Goal: Task Accomplishment & Management: Manage account settings

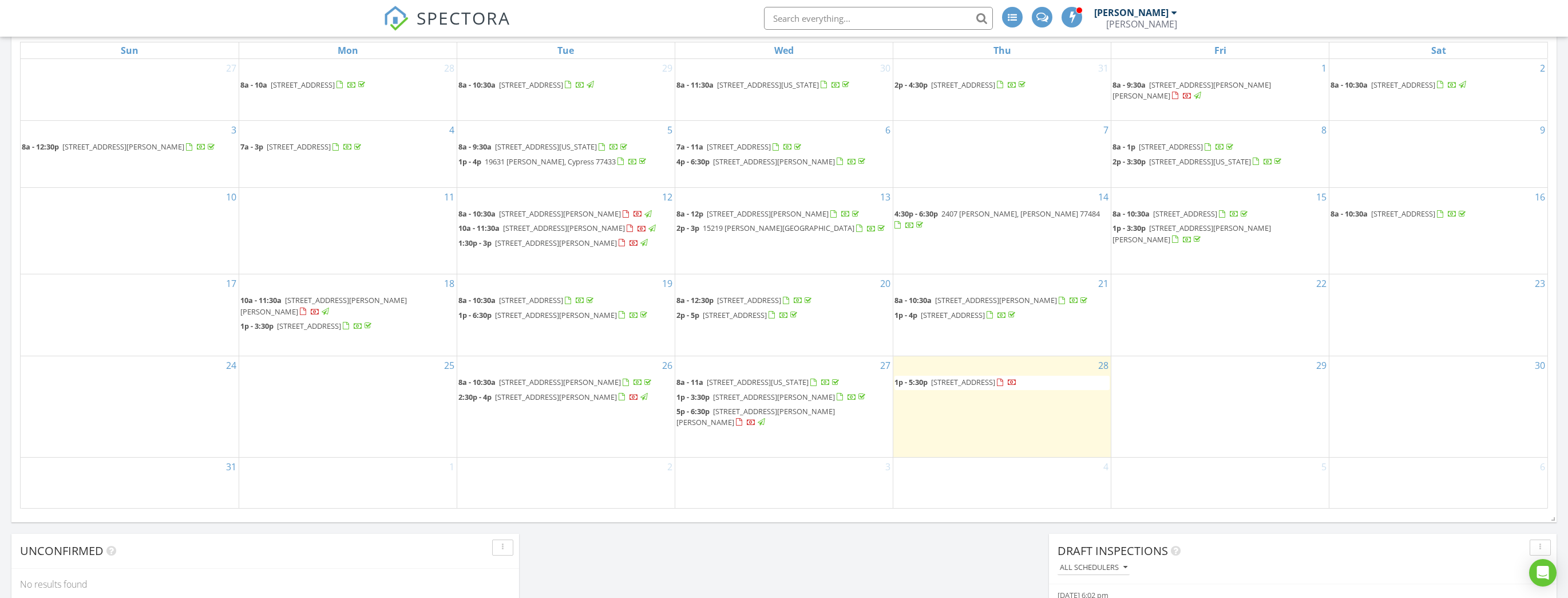
scroll to position [550, 0]
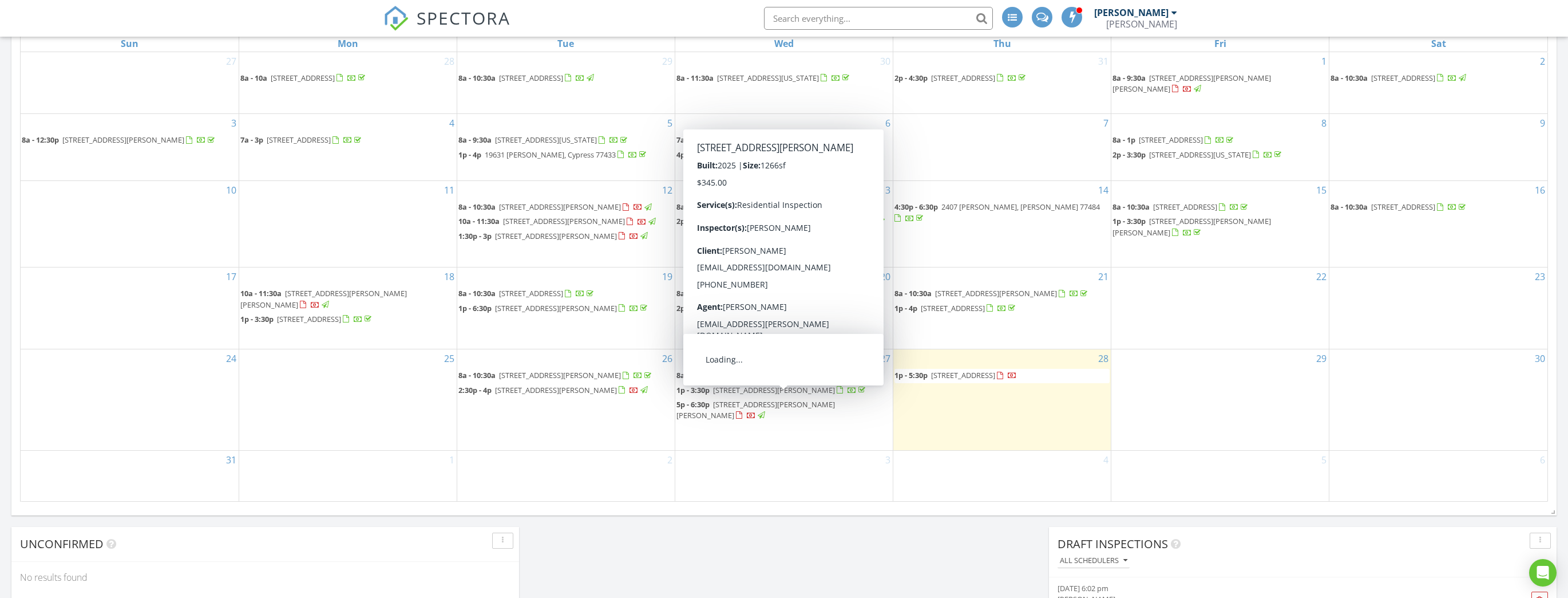
click at [823, 400] on span "[STREET_ADDRESS][PERSON_NAME][PERSON_NAME]" at bounding box center [756, 410] width 158 height 21
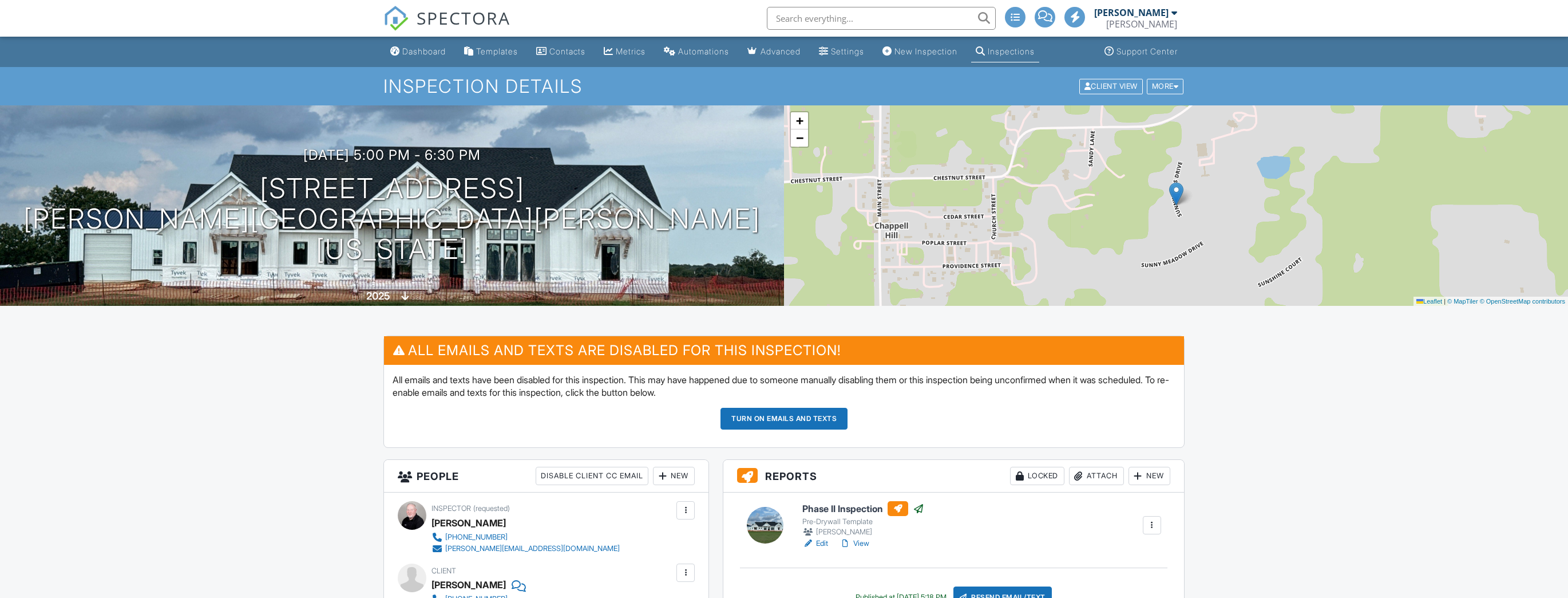
click at [818, 419] on button "Turn on emails and texts" at bounding box center [784, 418] width 127 height 21
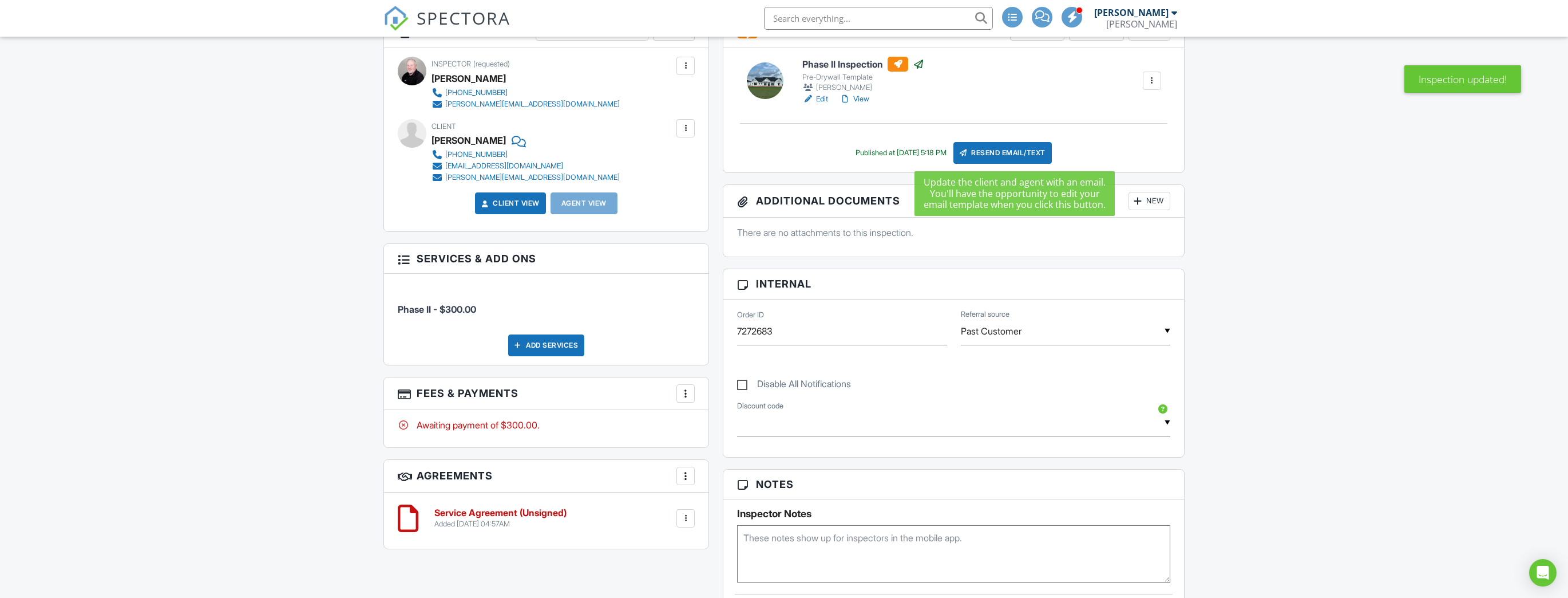
click at [1013, 151] on div "Resend Email/Text" at bounding box center [1003, 152] width 99 height 21
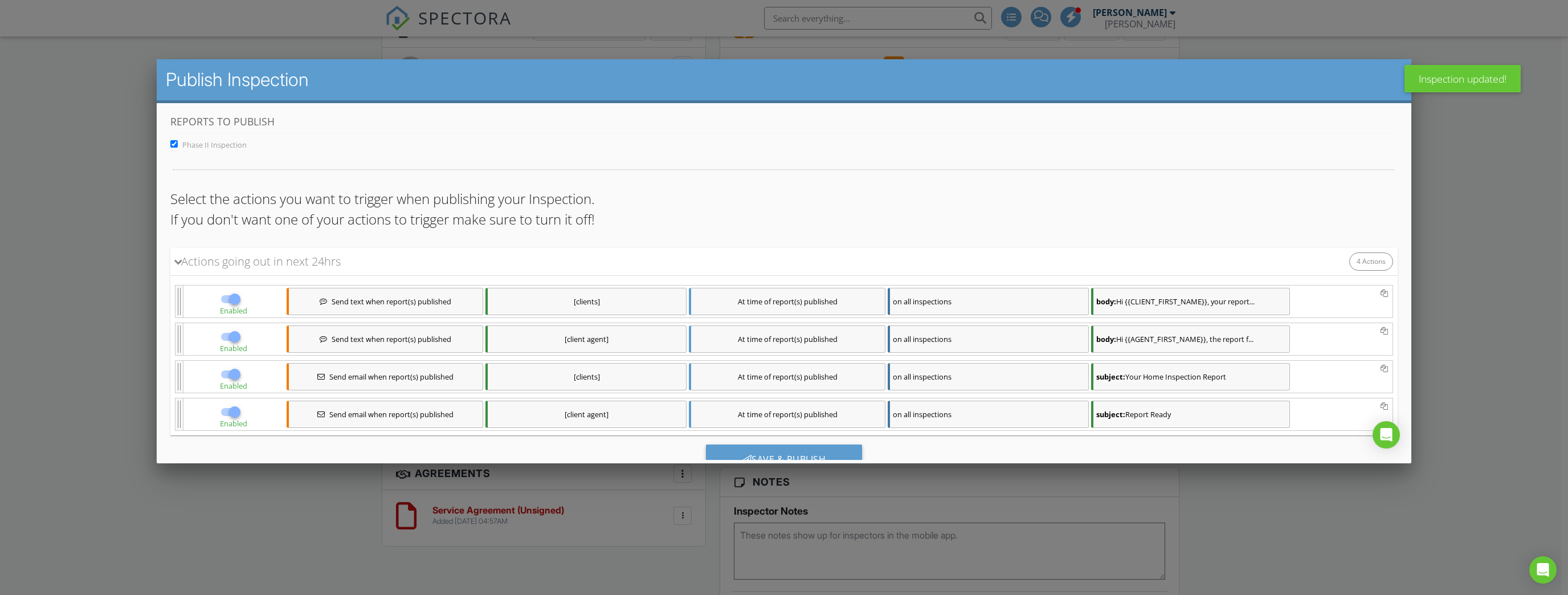
scroll to position [2, 0]
click at [776, 453] on div "Save & Publish" at bounding box center [783, 461] width 156 height 31
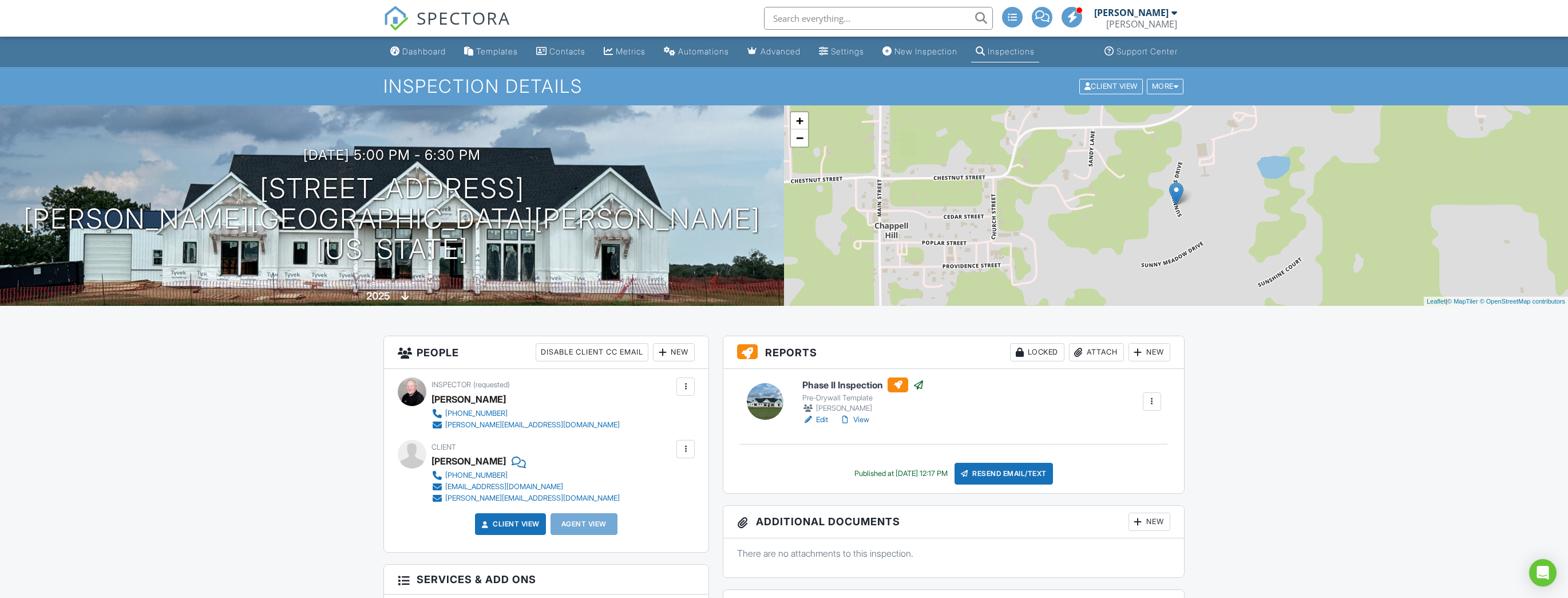
click at [858, 422] on link "View" at bounding box center [854, 420] width 29 height 12
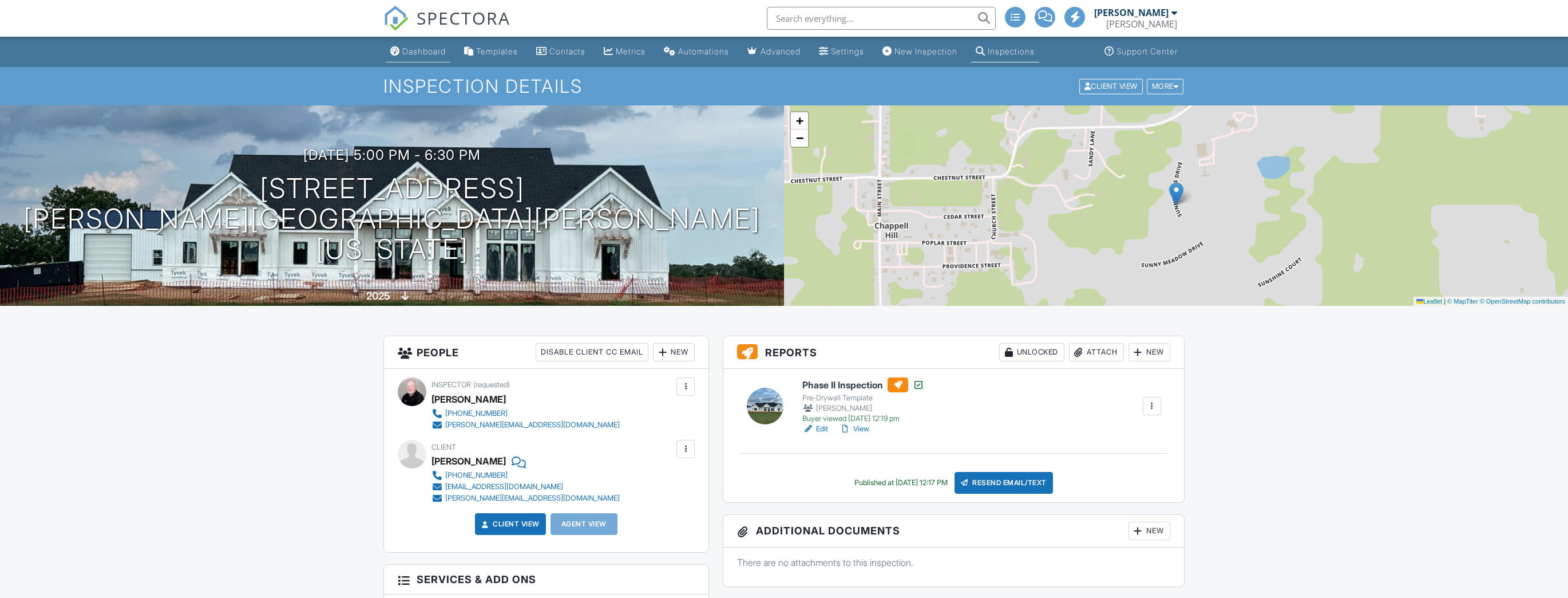
click at [433, 53] on div "Dashboard" at bounding box center [424, 51] width 44 height 10
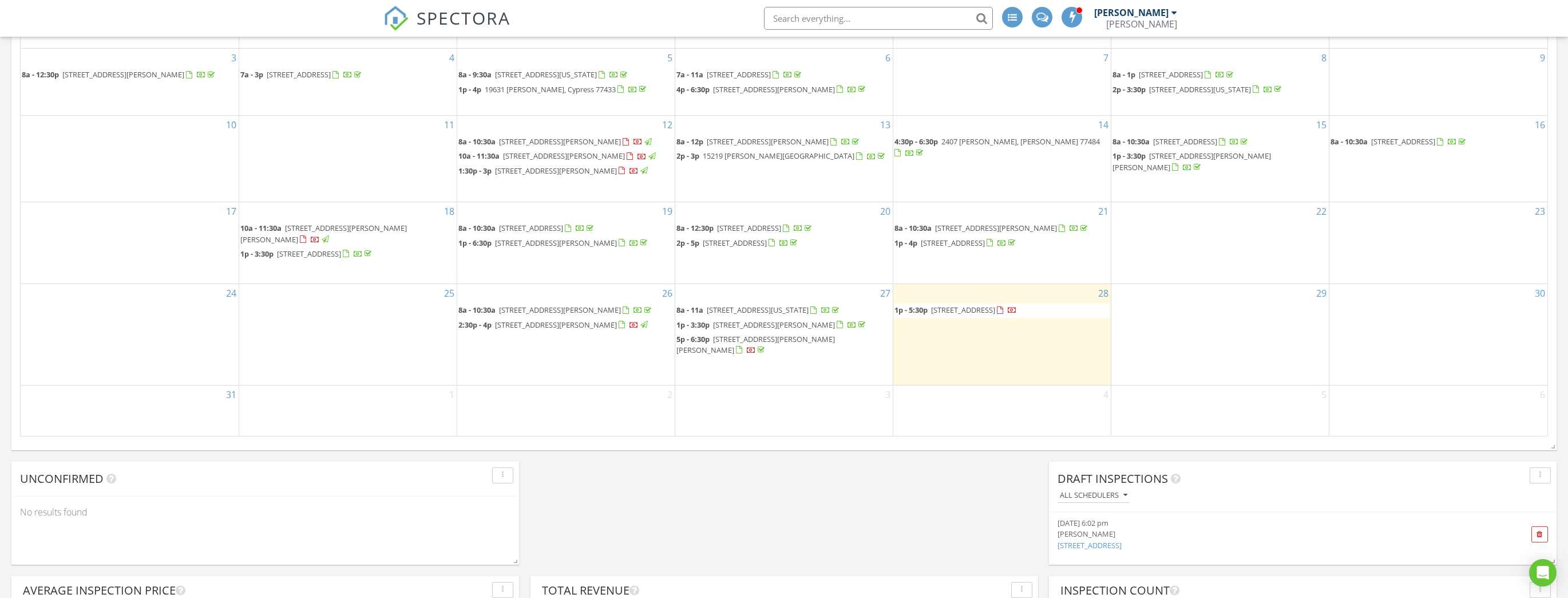
scroll to position [642, 0]
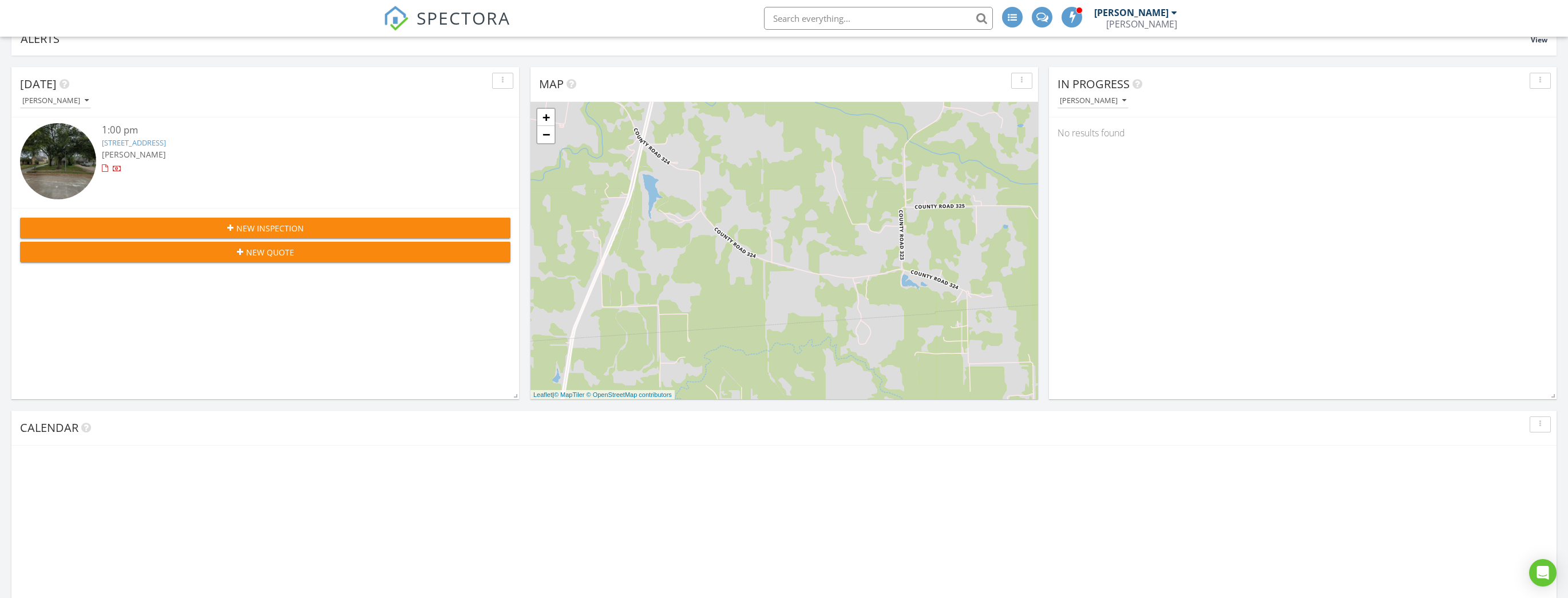
scroll to position [246, 508]
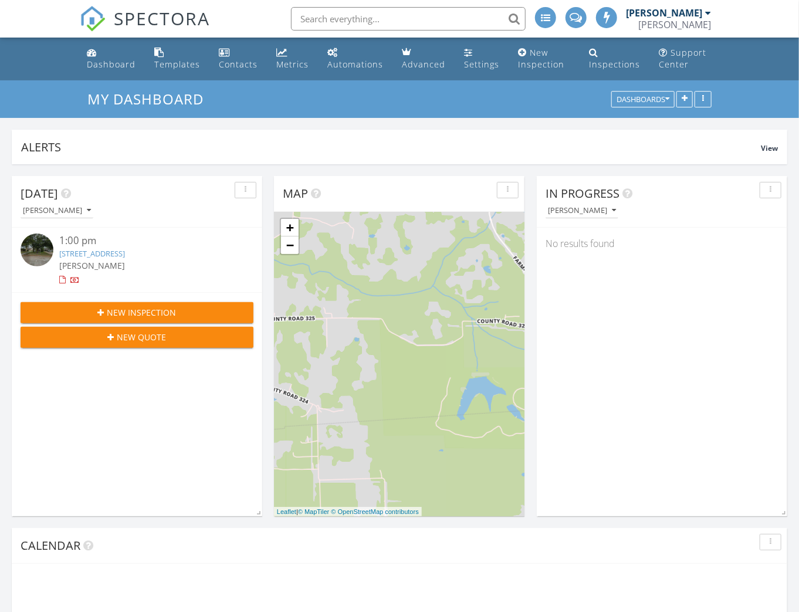
scroll to position [252, 250]
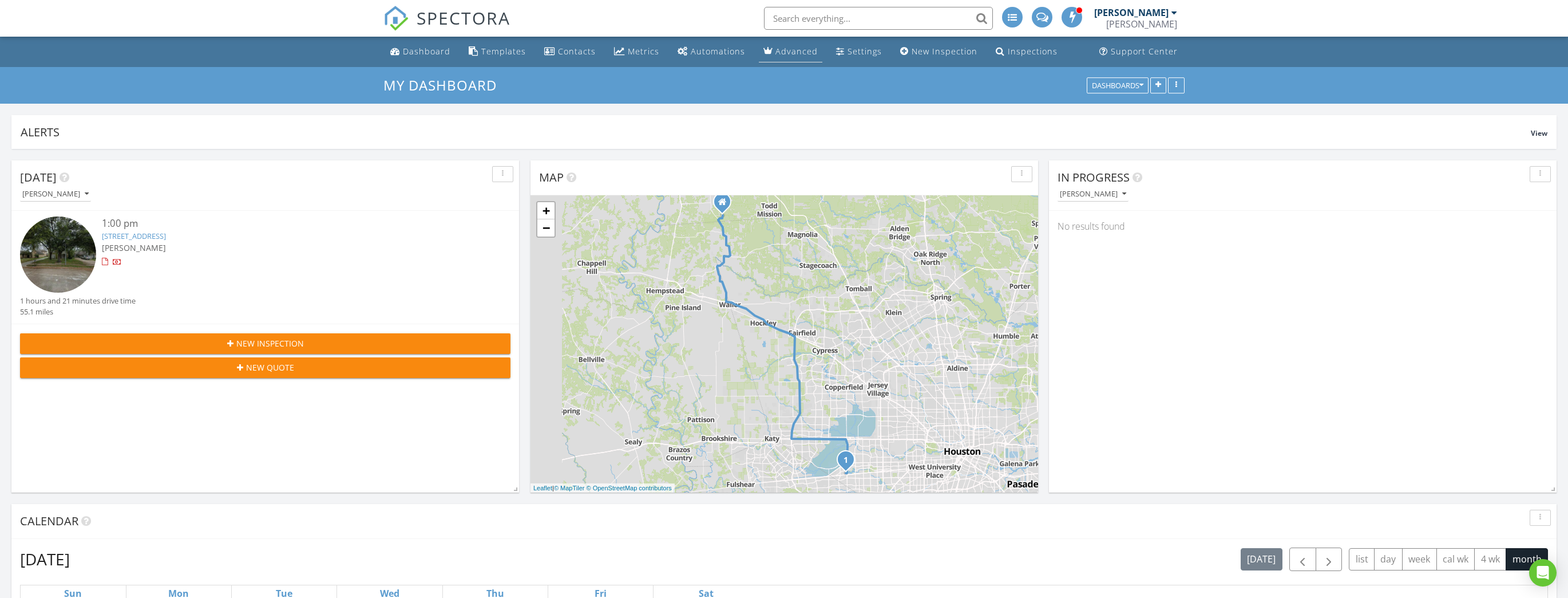
scroll to position [1830, 1583]
click at [166, 240] on link "14718 W Bend Dr, Houston, TX 77082" at bounding box center [134, 235] width 64 height 11
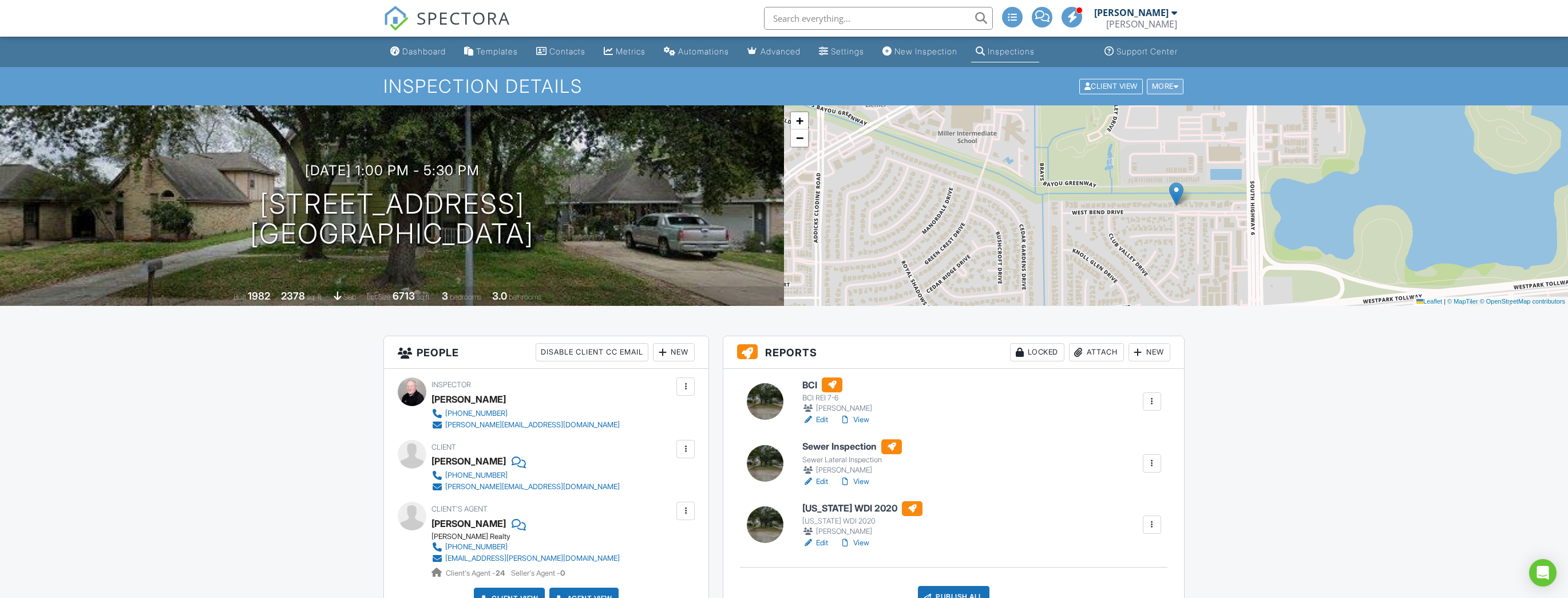
click at [1163, 87] on div "More" at bounding box center [1166, 86] width 37 height 16
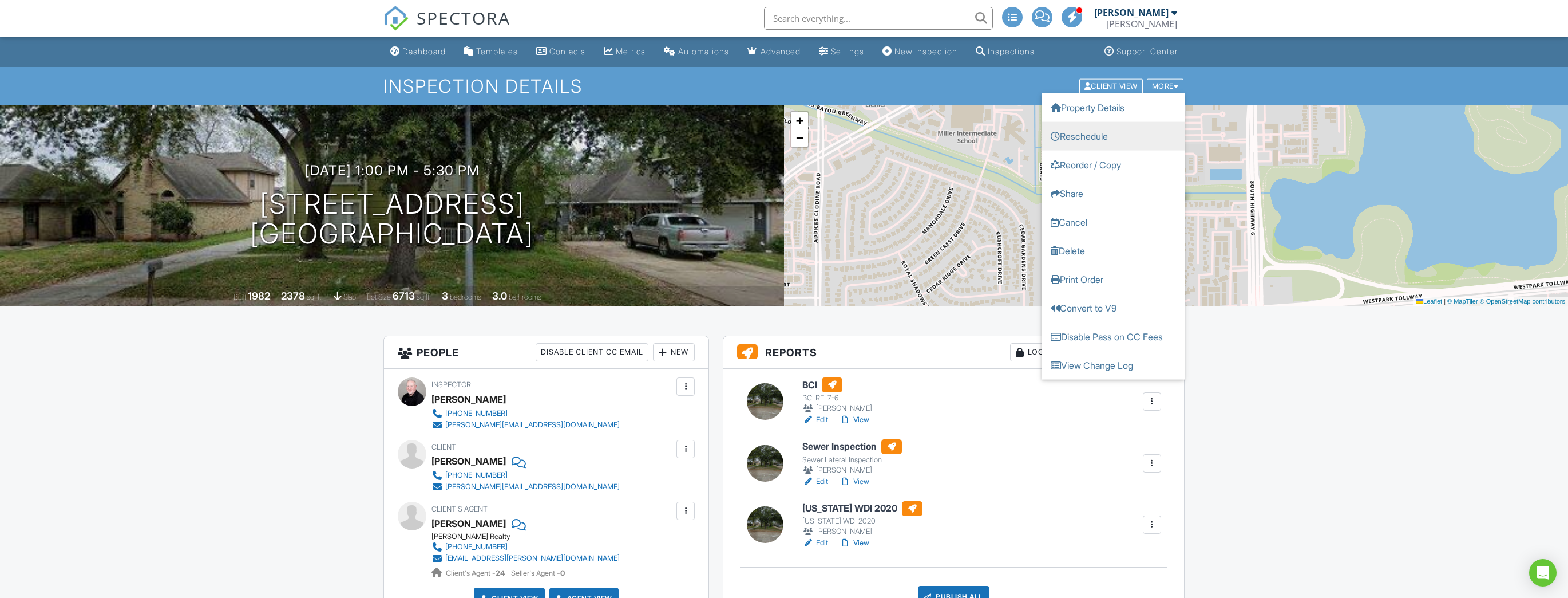
click at [1120, 134] on link "Reschedule" at bounding box center [1113, 135] width 144 height 28
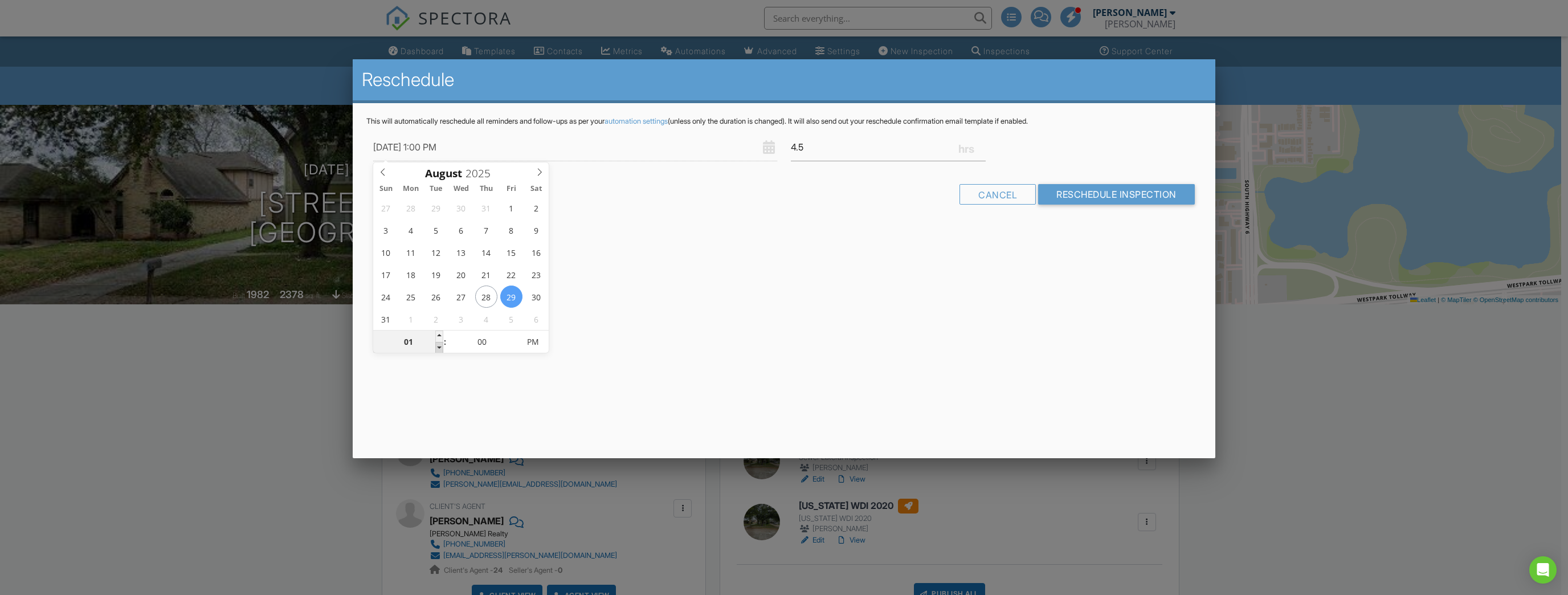
type input "08/29/2025 12:00 PM"
type input "12"
click at [439, 348] on span at bounding box center [439, 348] width 8 height 12
type input "08/29/2025 11:00 AM"
type input "11"
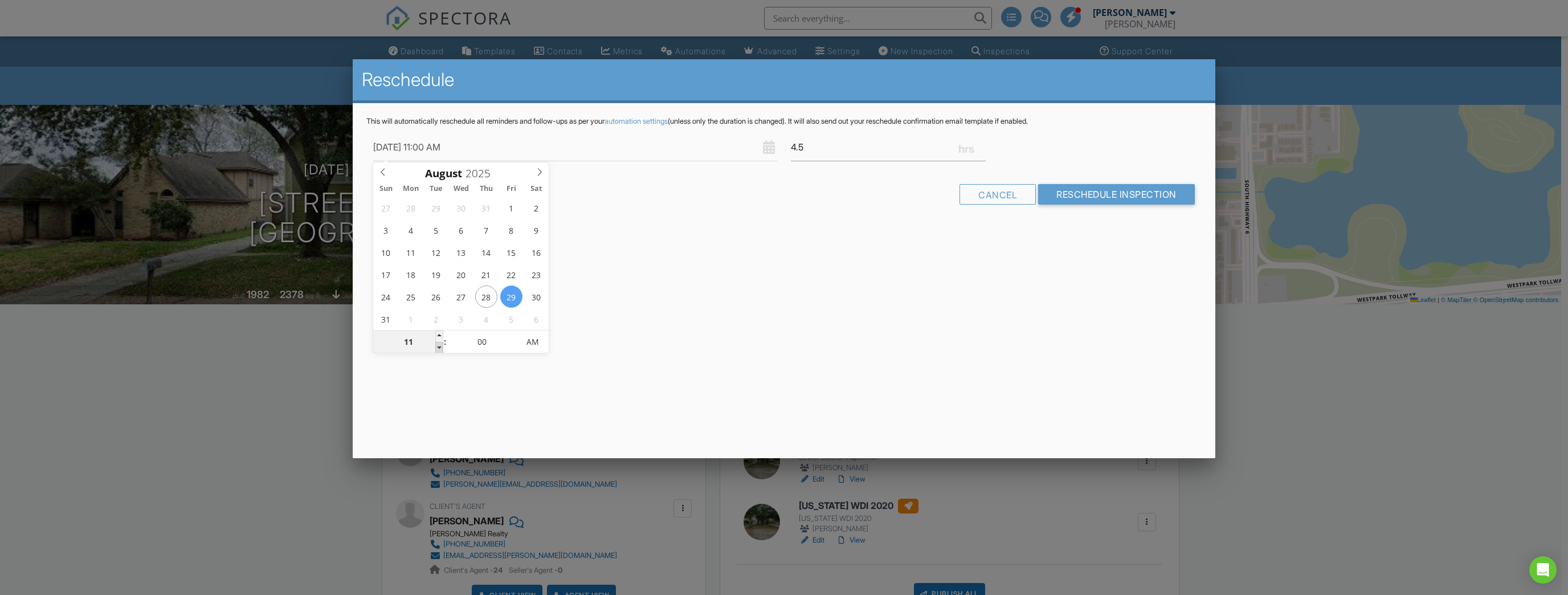
click at [439, 348] on span at bounding box center [439, 348] width 8 height 12
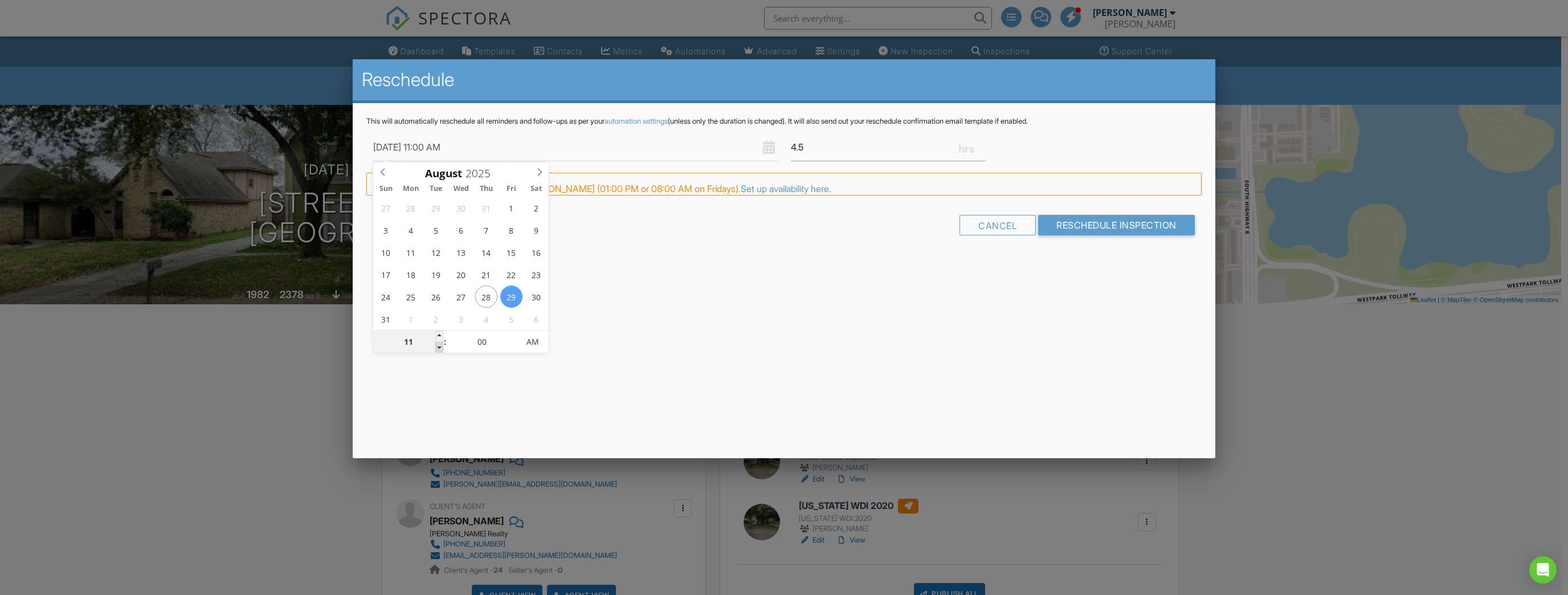
type input "08/29/2025 10:00 AM"
type input "10"
click at [439, 348] on span at bounding box center [439, 348] width 8 height 12
type input "[DATE] 9:00 AM"
type input "09"
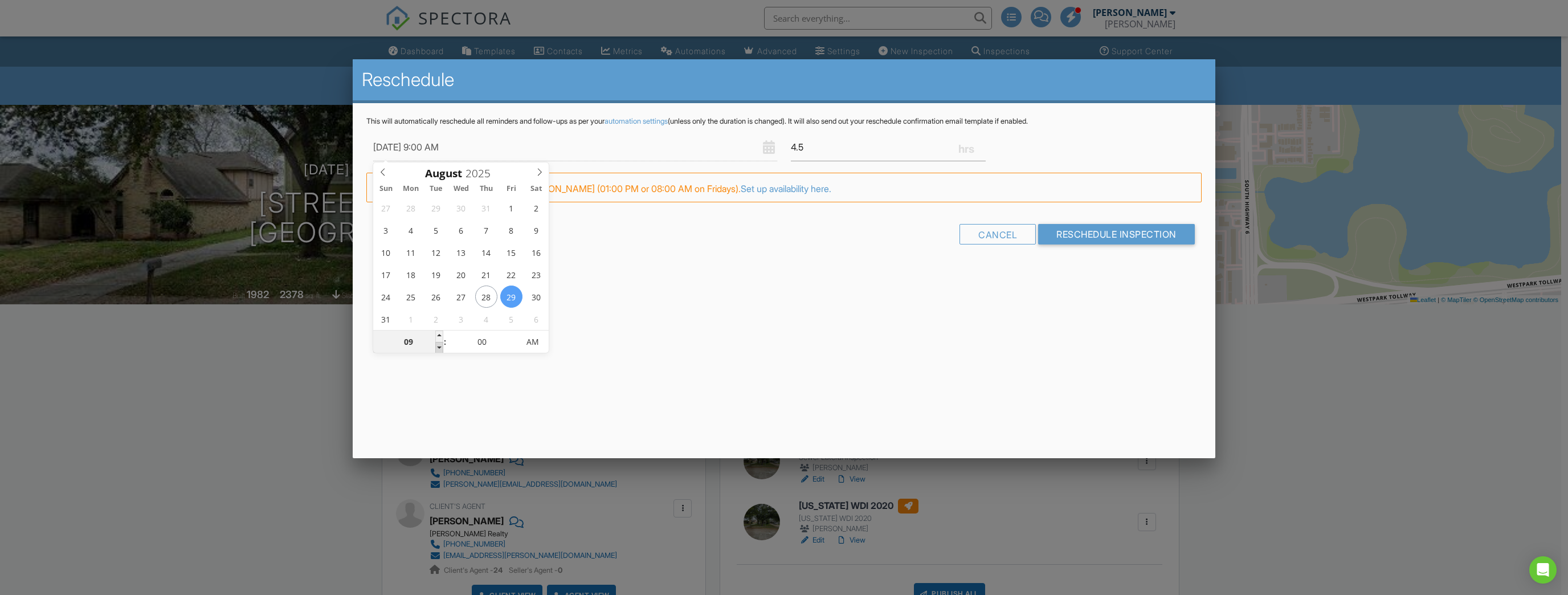
click at [439, 348] on span at bounding box center [439, 348] width 8 height 12
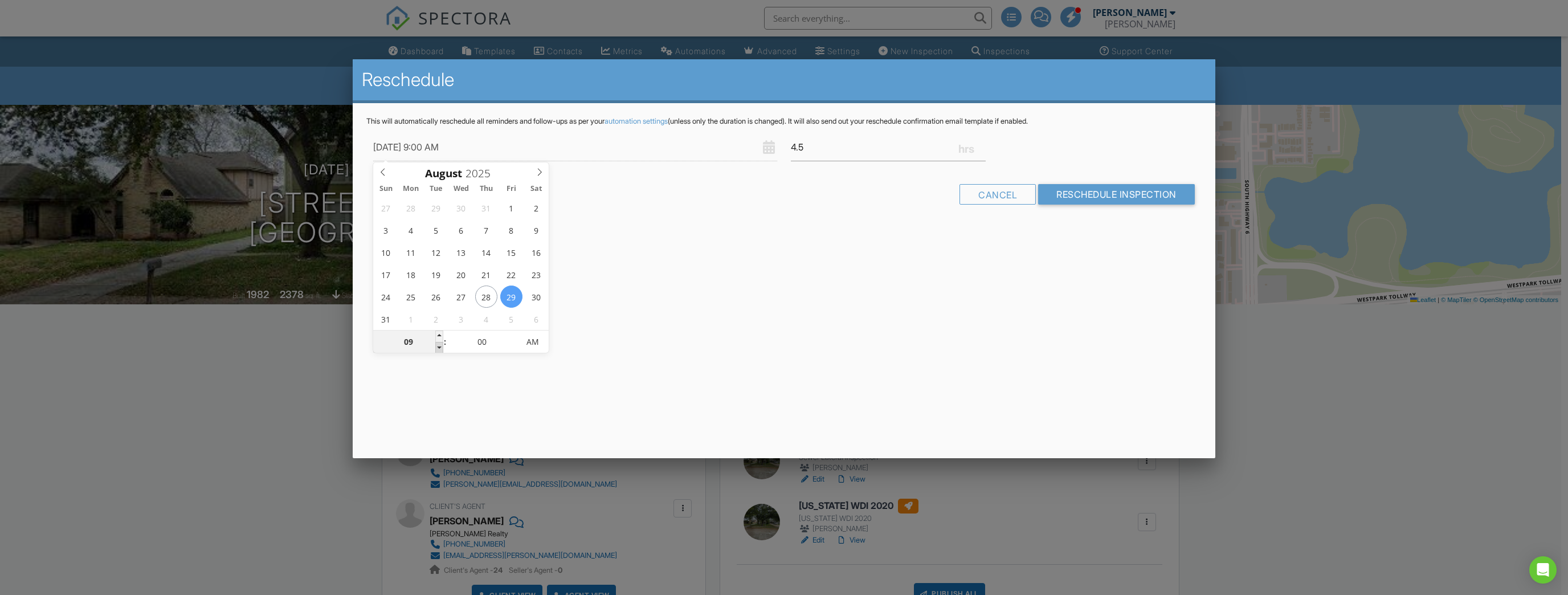
type input "[DATE] 8:00 AM"
type input "08"
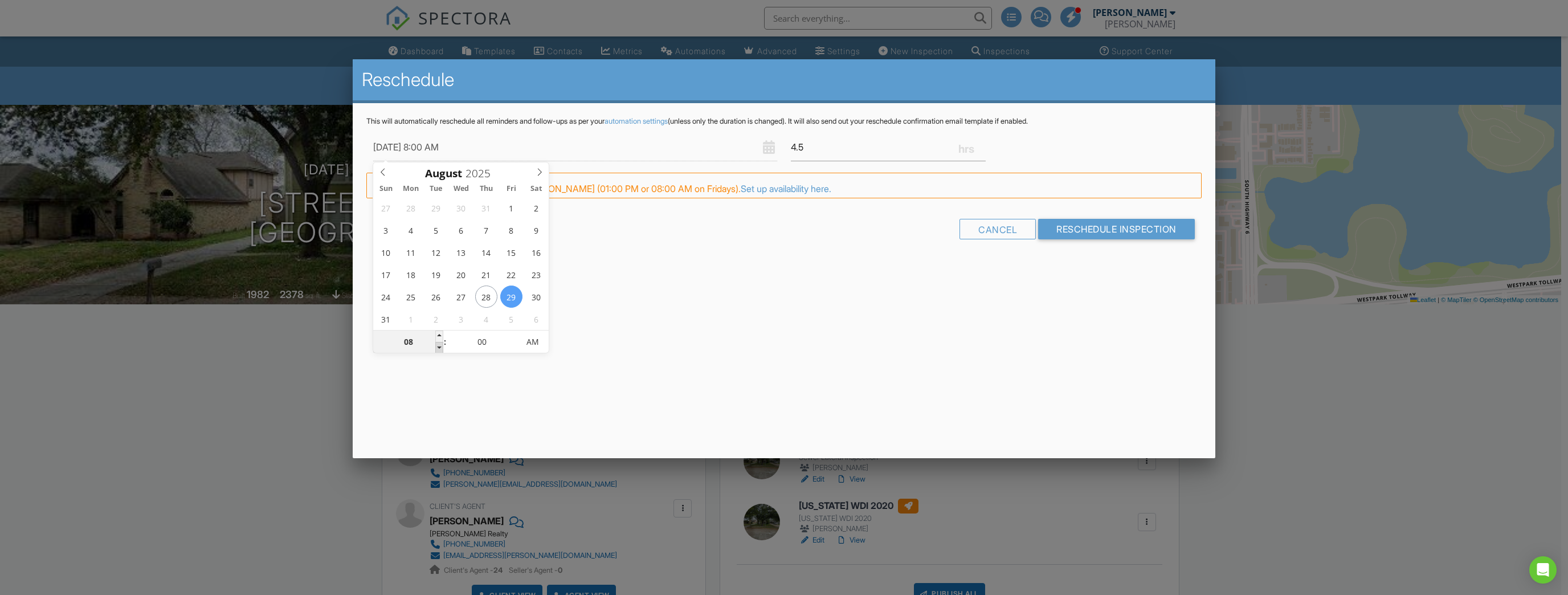
click at [439, 348] on span at bounding box center [439, 348] width 8 height 12
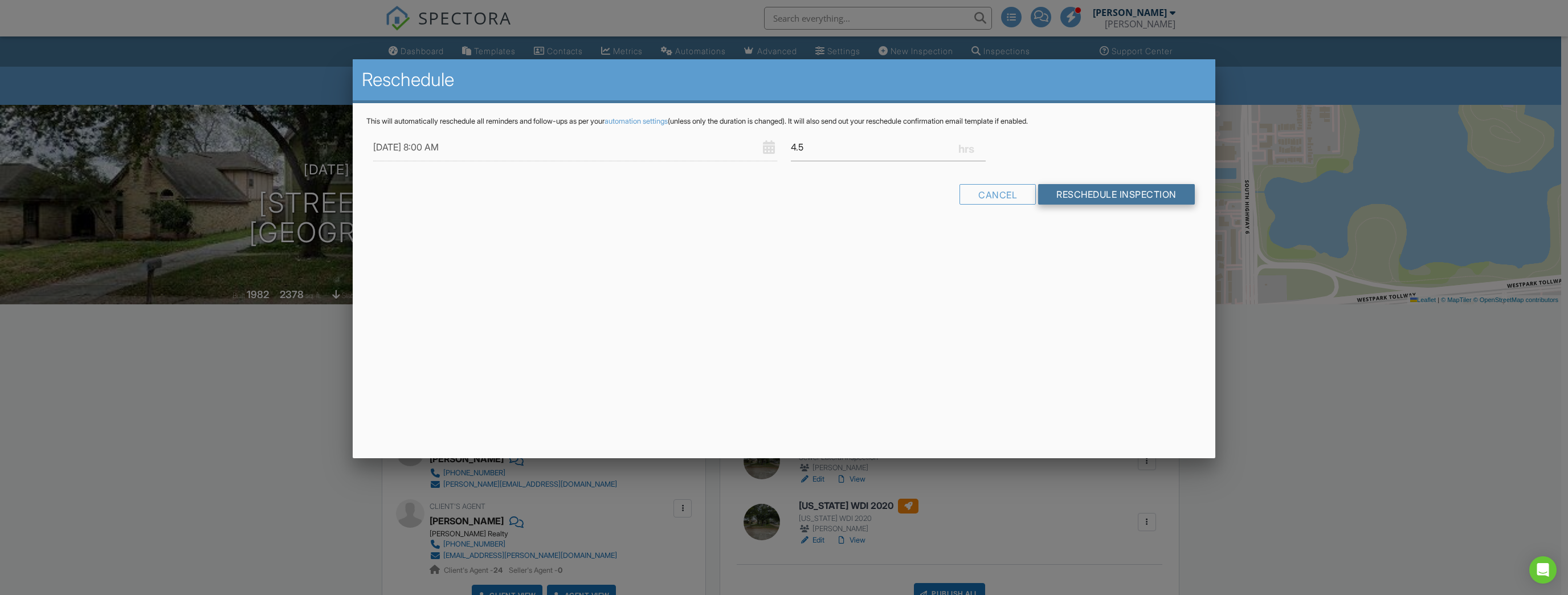
click at [1074, 192] on input "Reschedule Inspection" at bounding box center [1115, 193] width 156 height 20
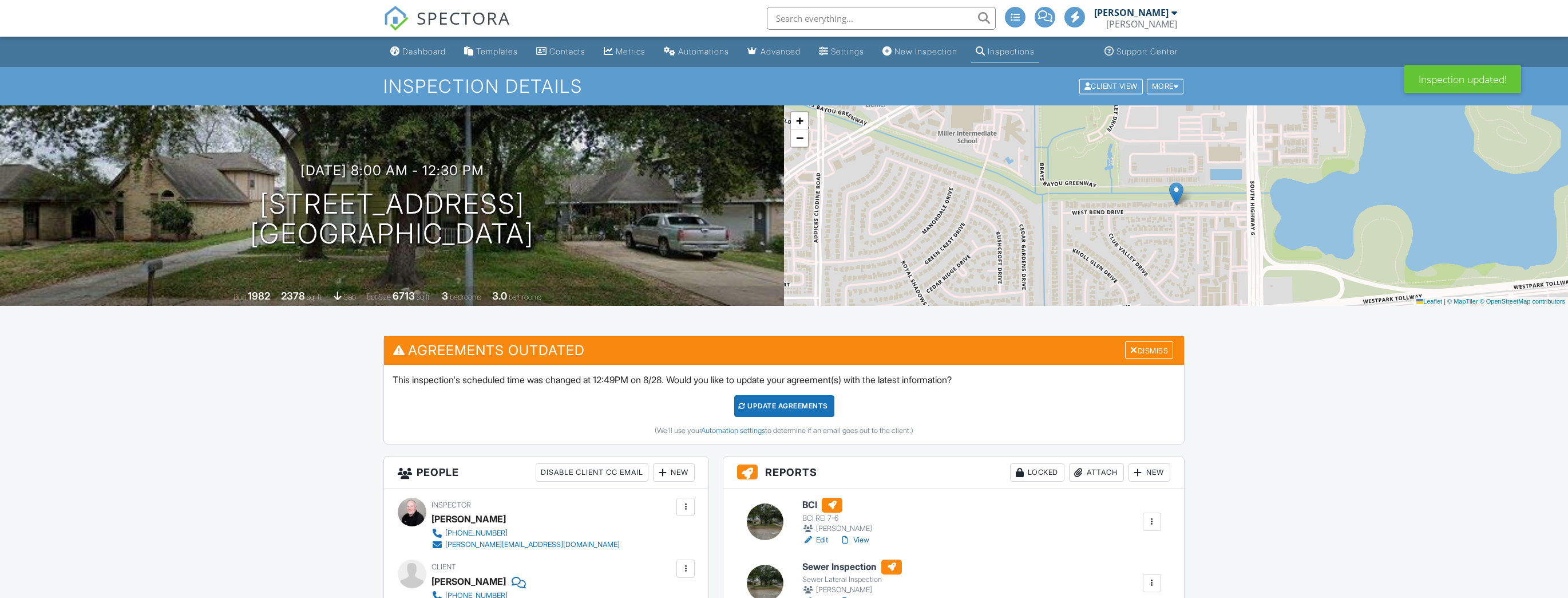
click at [820, 410] on div "Update Agreements" at bounding box center [784, 406] width 101 height 21
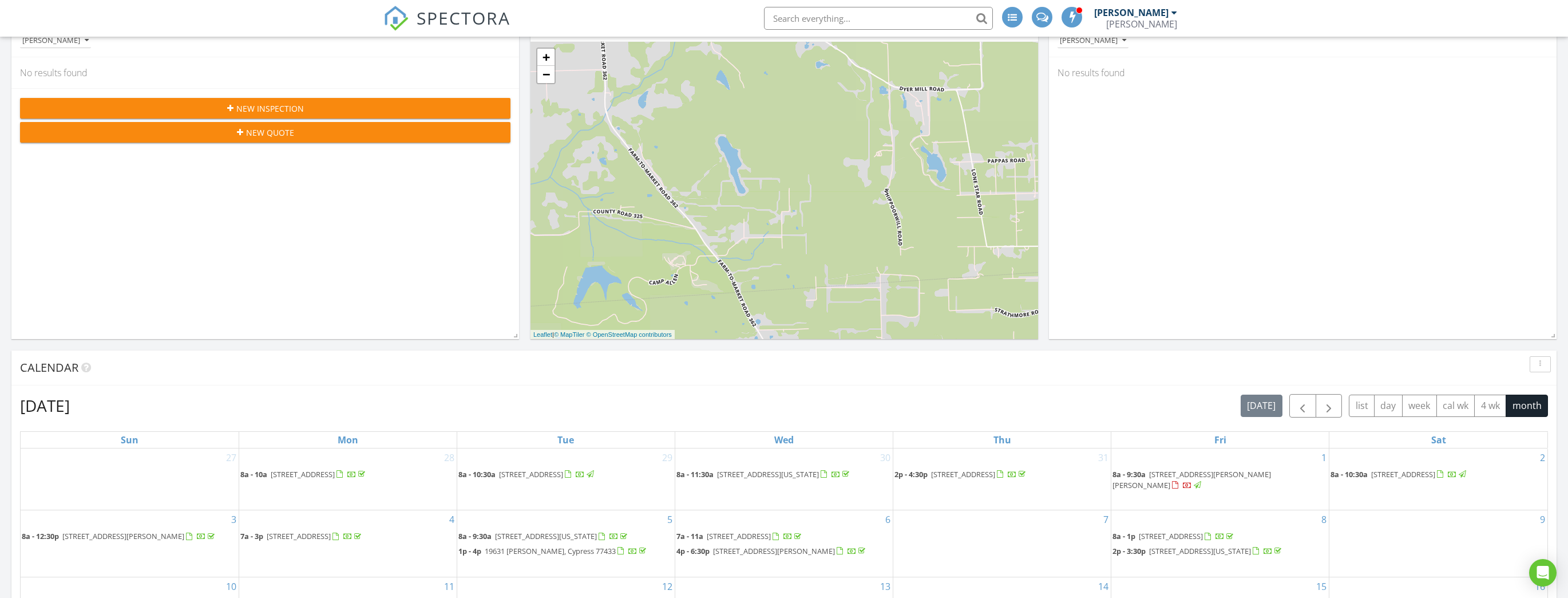
scroll to position [138, 0]
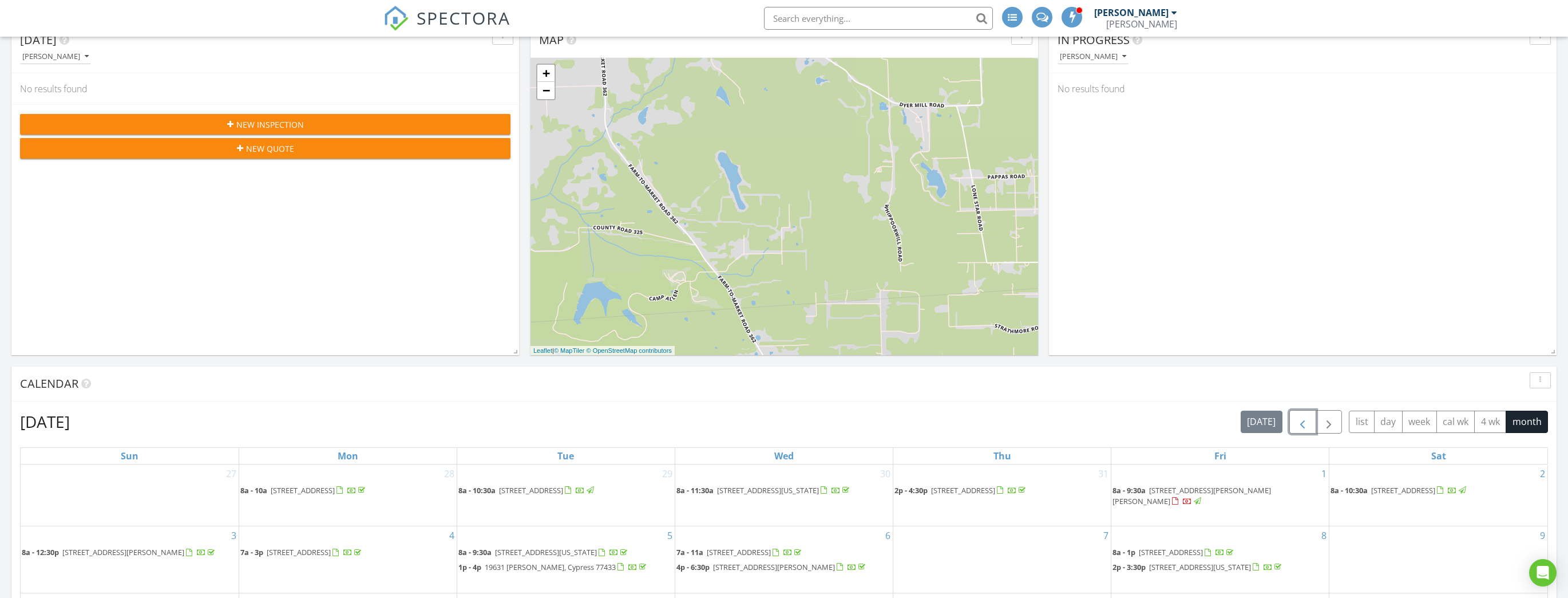
click at [779, 426] on span "button" at bounding box center [1302, 422] width 14 height 14
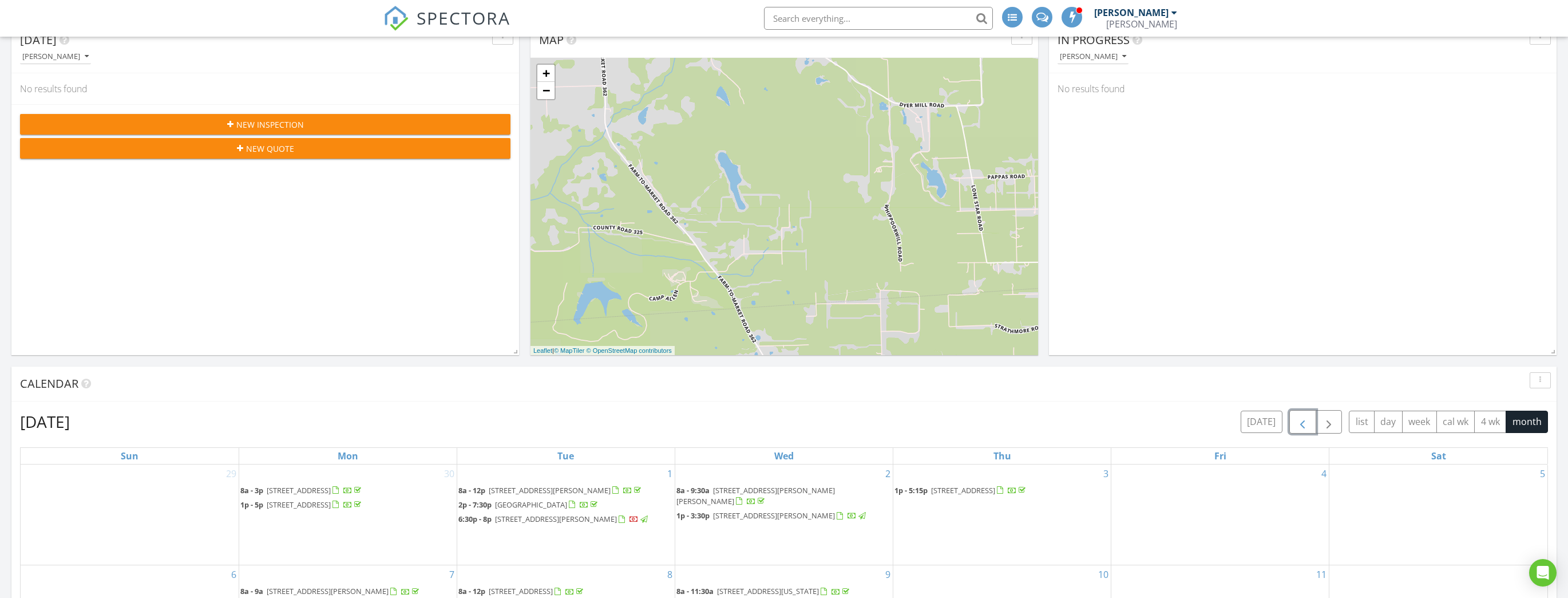
click at [779, 424] on button "button" at bounding box center [1303, 422] width 27 height 23
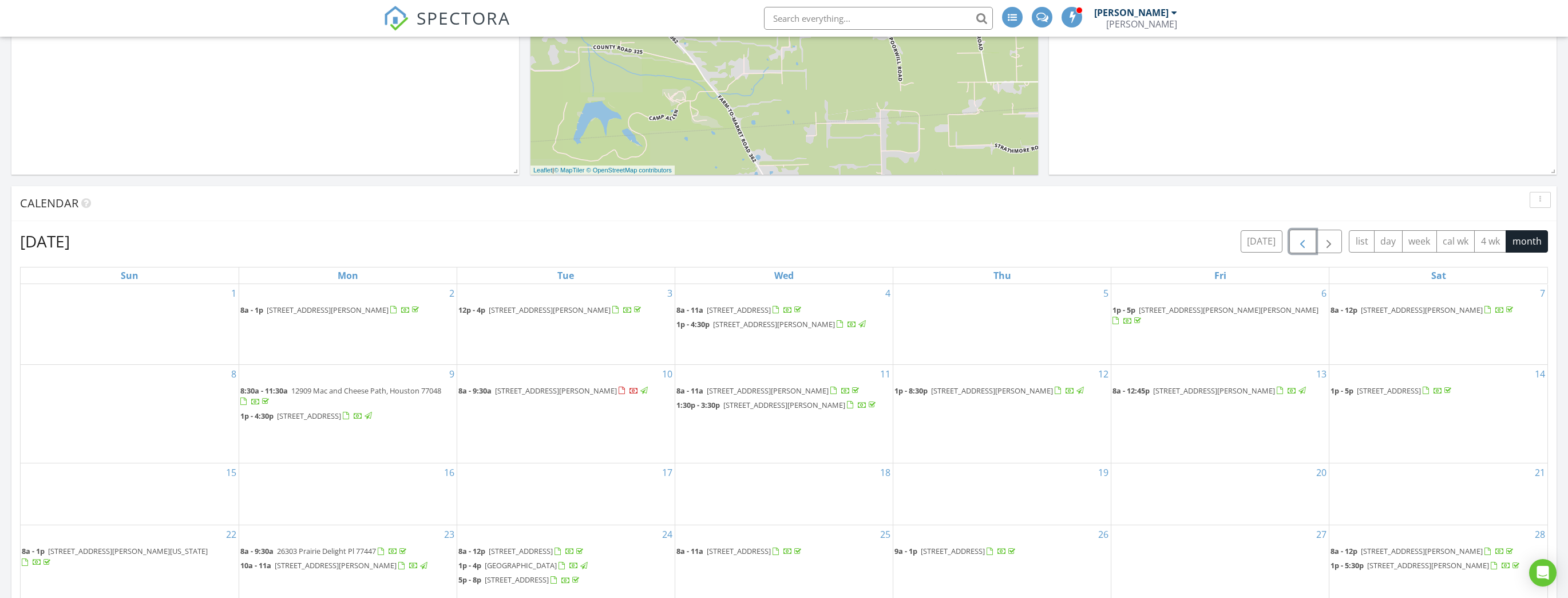
scroll to position [320, 0]
click at [779, 240] on span "button" at bounding box center [1329, 238] width 14 height 14
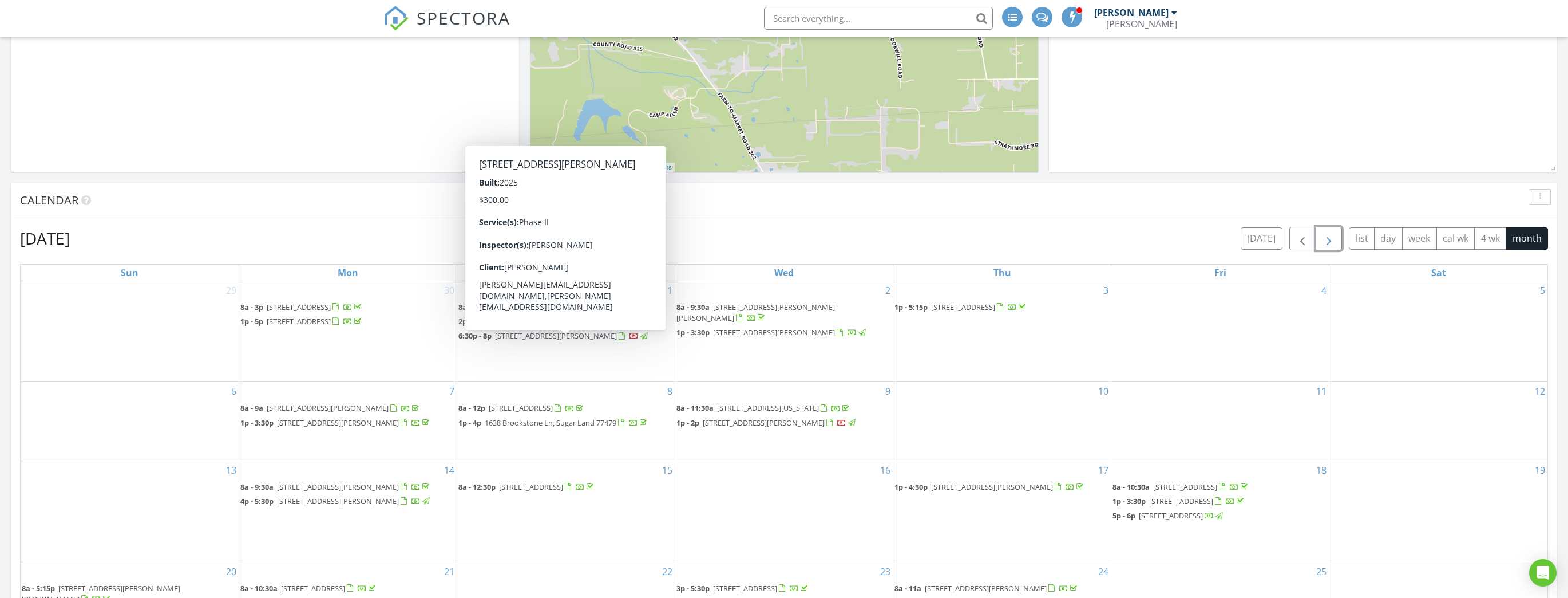
click at [558, 337] on span "15892 Wood Grv Wy, Willis 77378" at bounding box center [556, 335] width 122 height 11
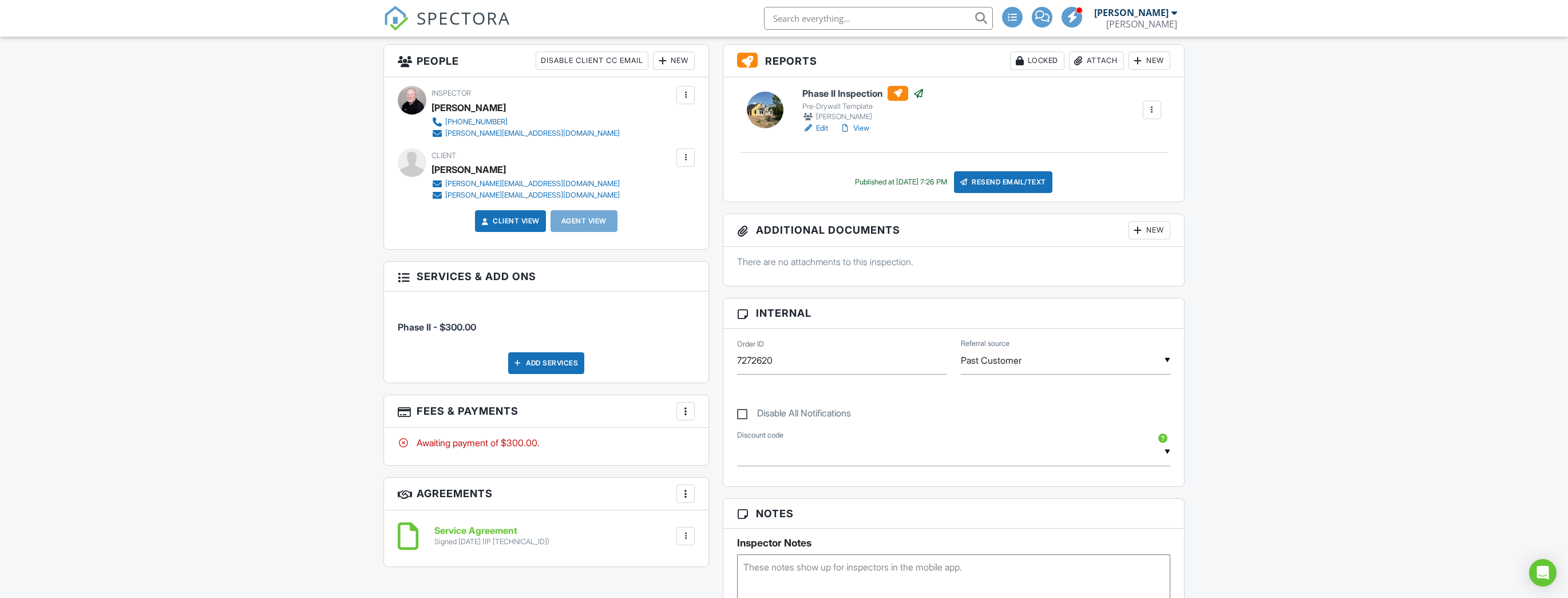
scroll to position [320, 0]
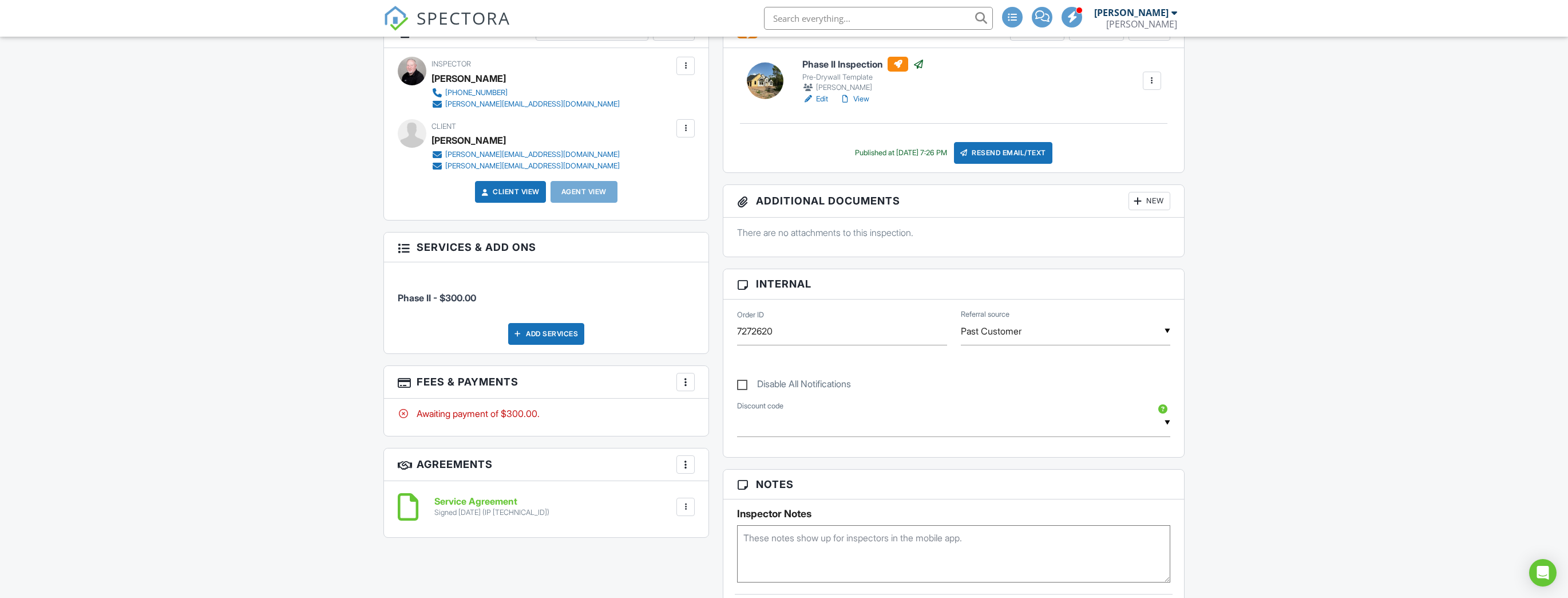
click at [689, 384] on div at bounding box center [686, 382] width 12 height 12
click at [730, 474] on li "View Invoice" at bounding box center [744, 474] width 120 height 28
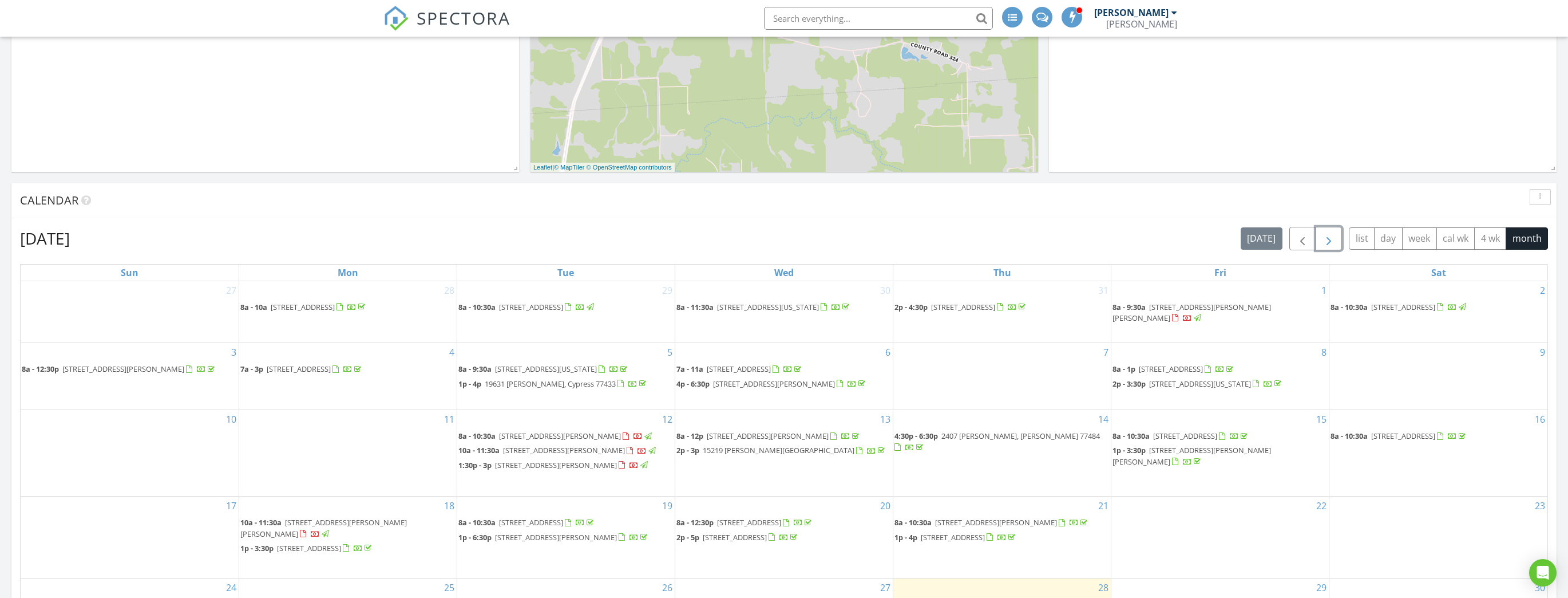
click at [1328, 237] on span "button" at bounding box center [1329, 238] width 14 height 14
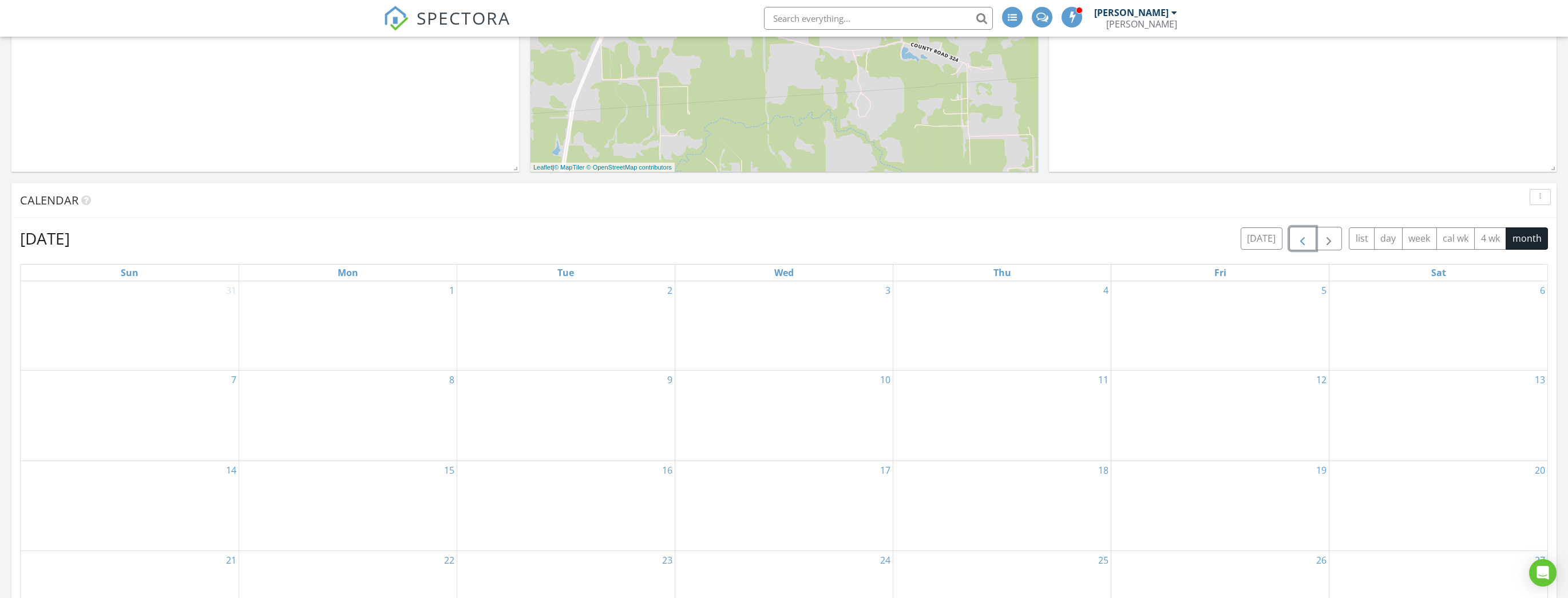
click at [1307, 235] on span "button" at bounding box center [1302, 238] width 14 height 14
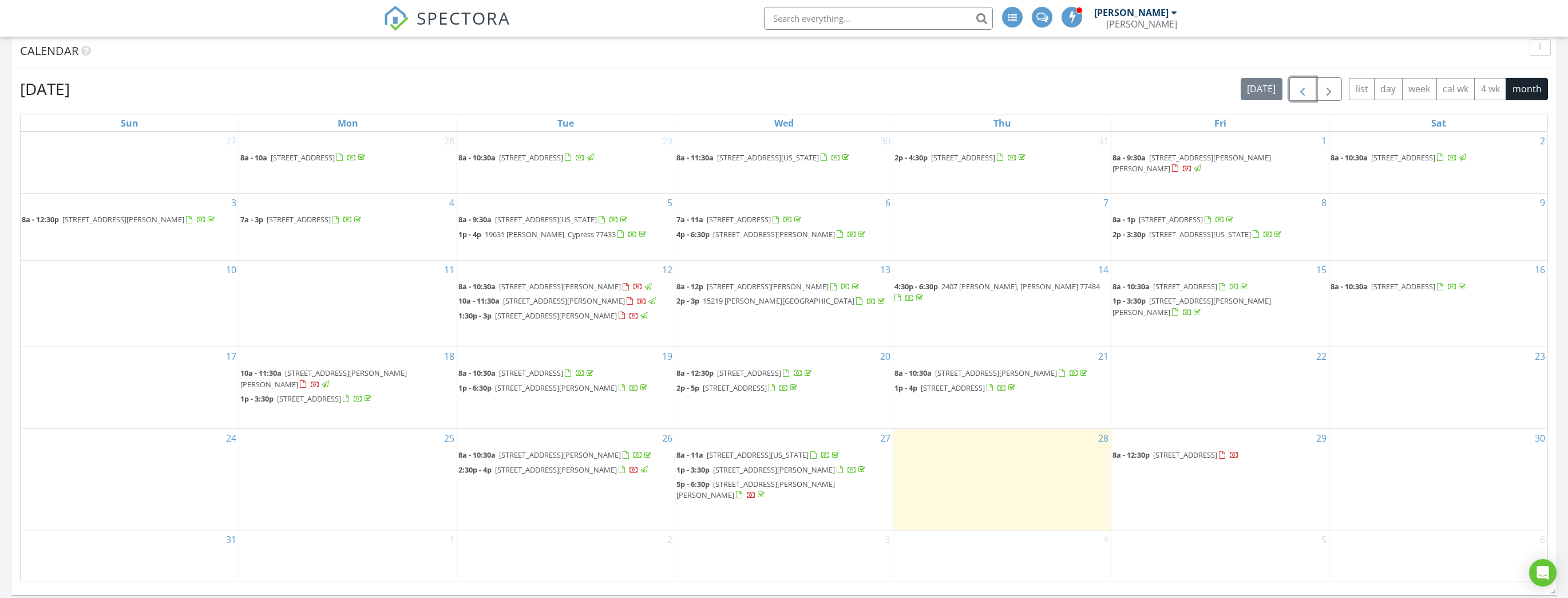
scroll to position [550, 0]
